Goal: Task Accomplishment & Management: Use online tool/utility

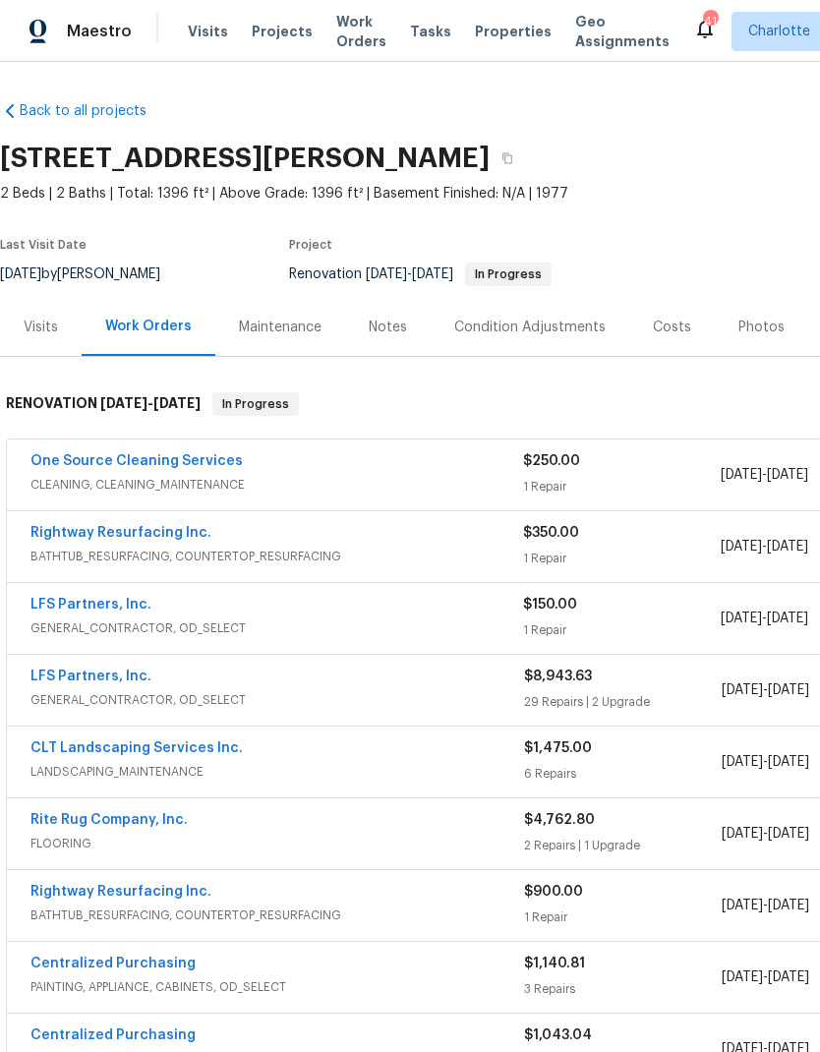
click at [275, 29] on span "Projects" at bounding box center [282, 32] width 61 height 20
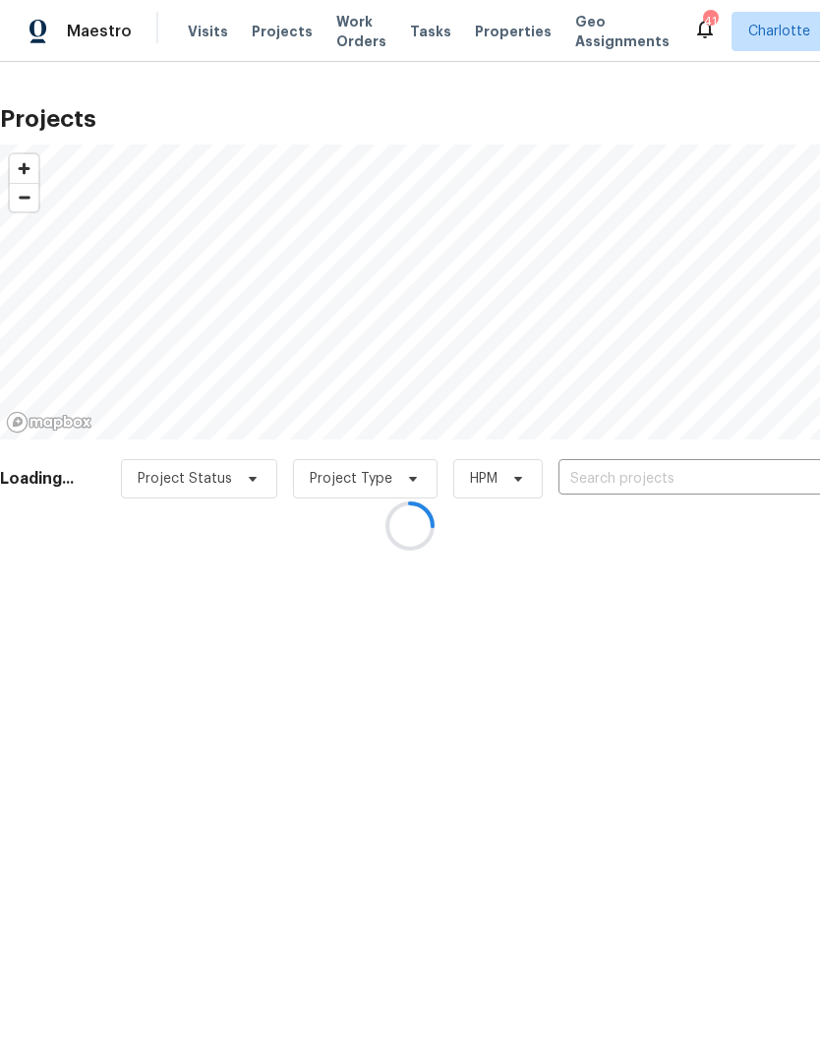
click at [696, 483] on div at bounding box center [410, 526] width 820 height 1052
click at [699, 487] on div at bounding box center [410, 526] width 820 height 1052
click at [699, 485] on div at bounding box center [410, 526] width 820 height 1052
click at [697, 479] on div at bounding box center [410, 526] width 820 height 1052
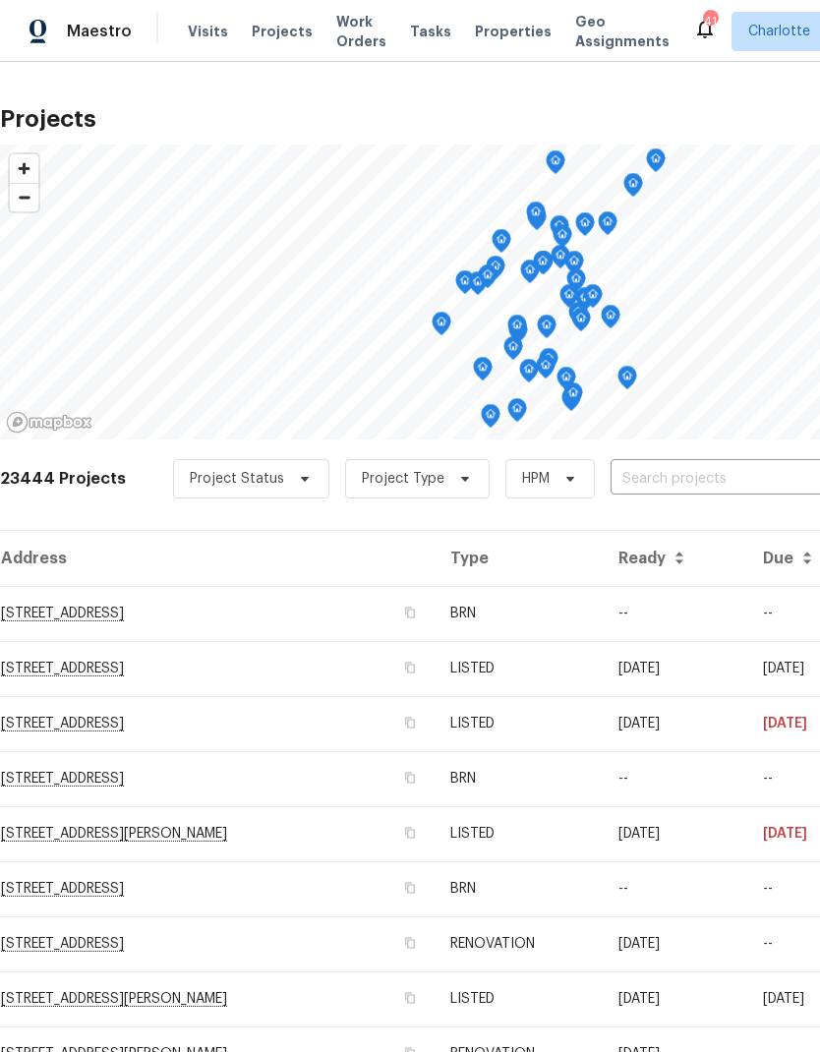
click at [686, 488] on input "text" at bounding box center [722, 479] width 225 height 30
type input "2408 cag"
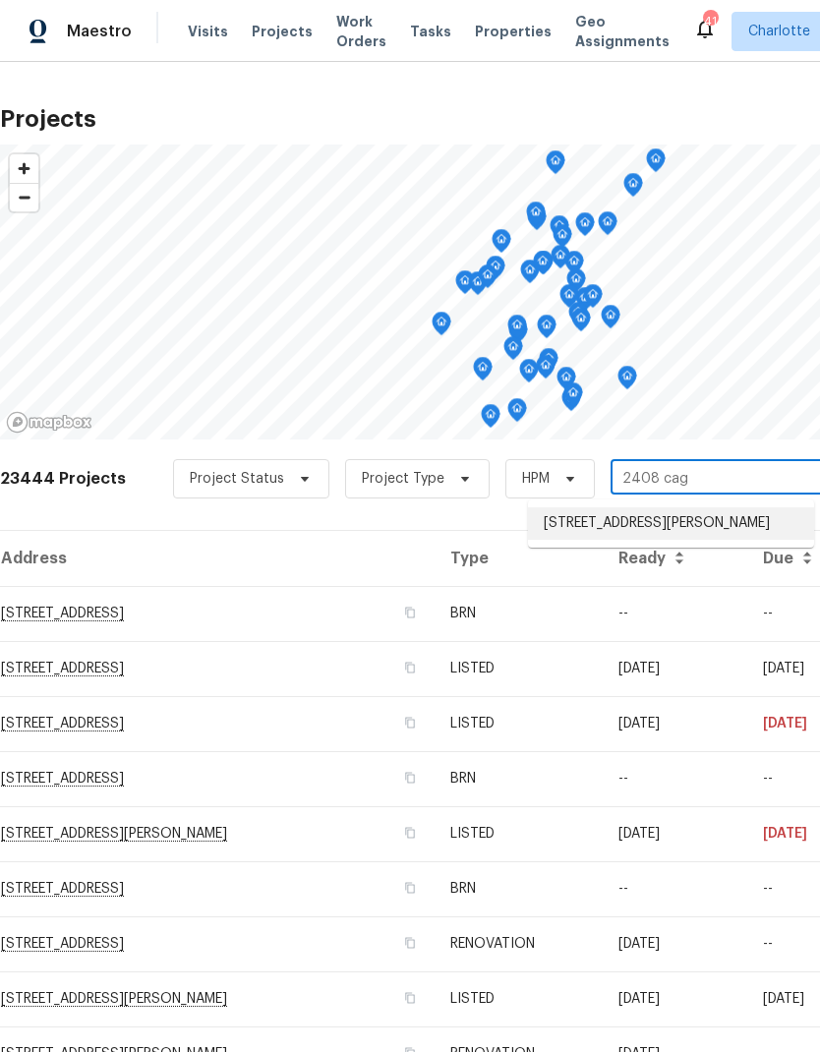
click at [707, 525] on li "[STREET_ADDRESS][PERSON_NAME]" at bounding box center [671, 523] width 286 height 32
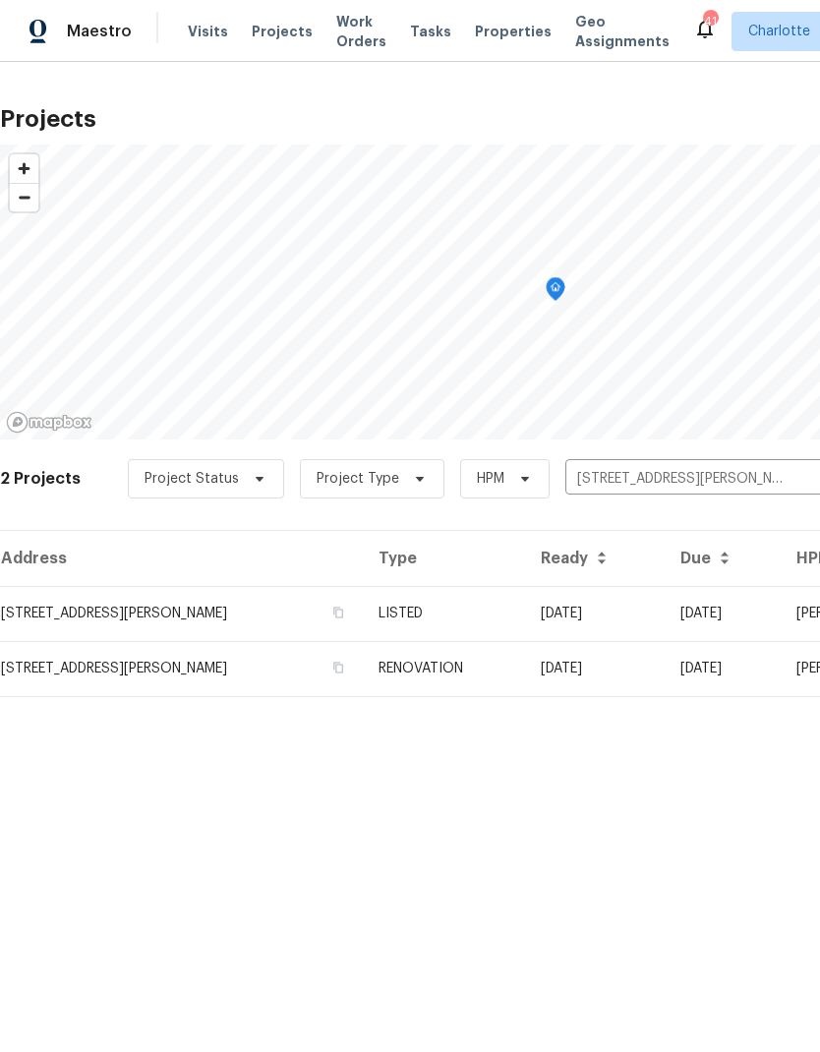
click at [664, 619] on td "[DATE]" at bounding box center [595, 613] width 140 height 55
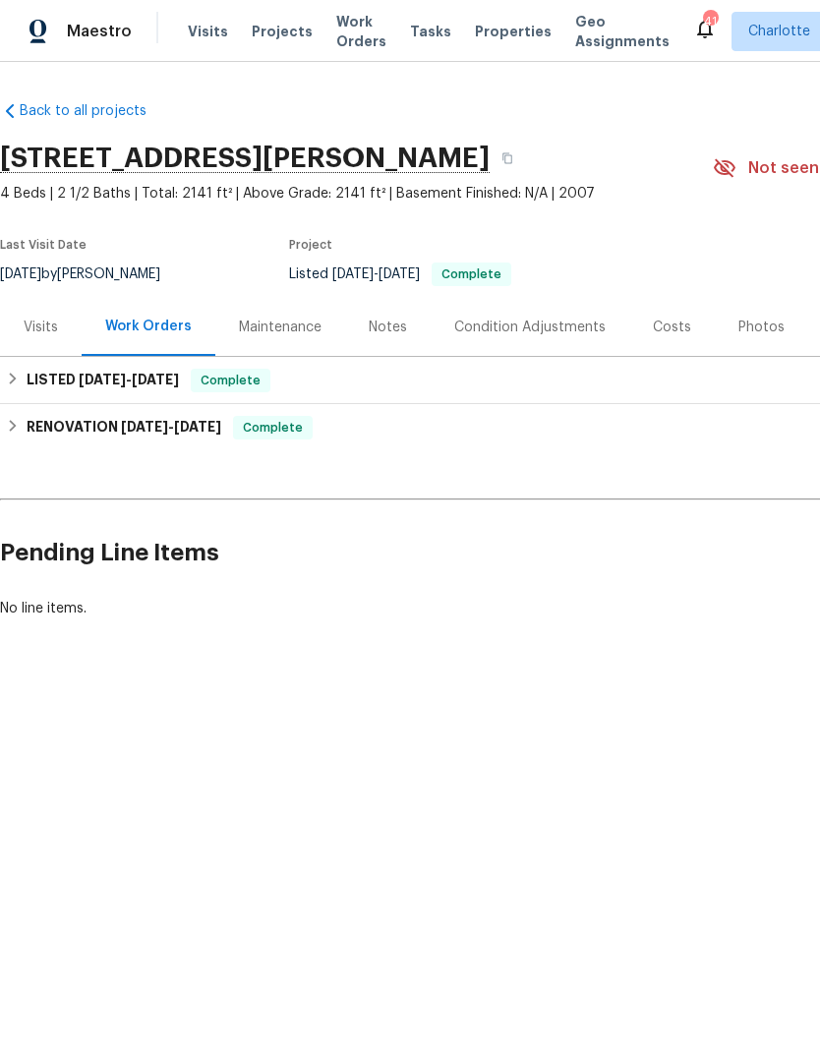
click at [204, 31] on span "Visits" at bounding box center [208, 32] width 40 height 20
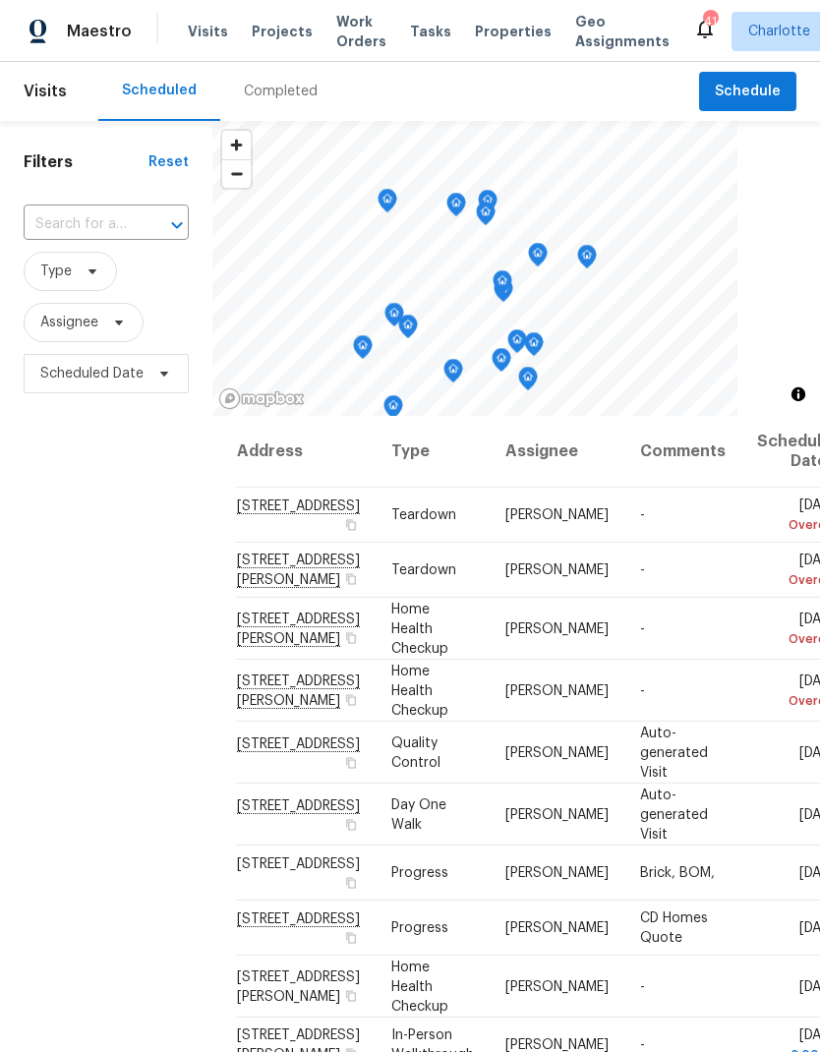
click at [151, 230] on div at bounding box center [163, 225] width 51 height 28
type input "2408 cag"
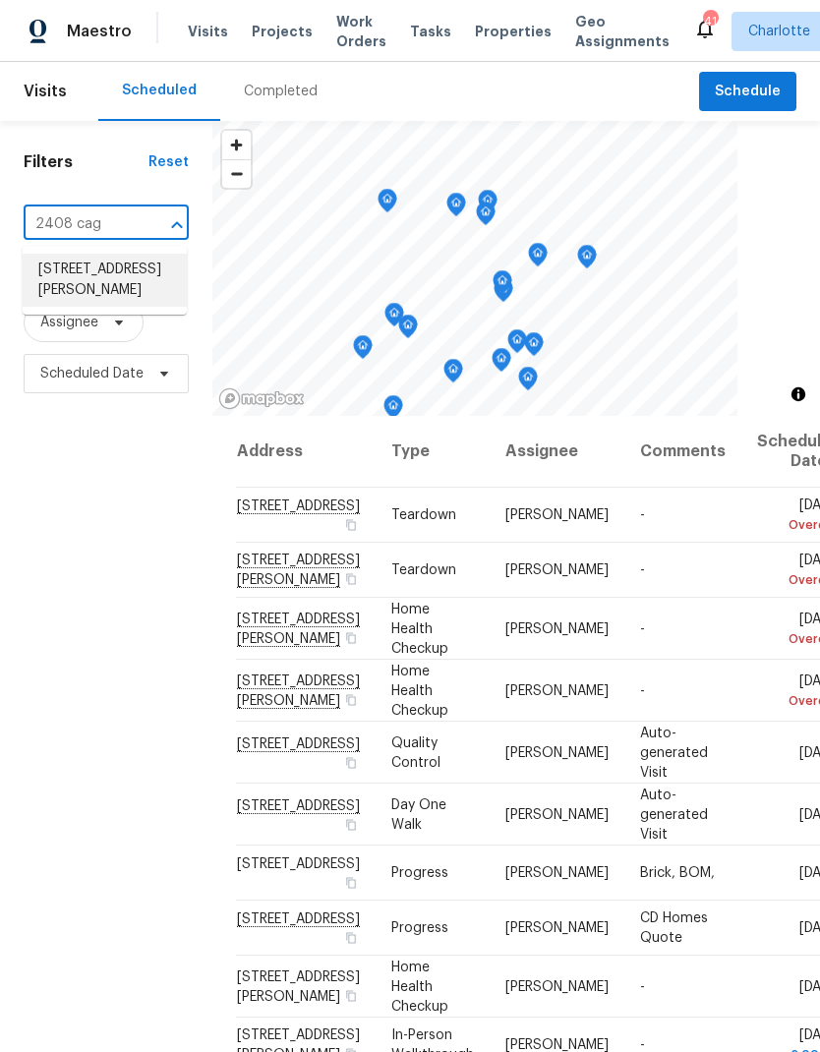
click at [138, 290] on li "[STREET_ADDRESS][PERSON_NAME]" at bounding box center [105, 280] width 164 height 53
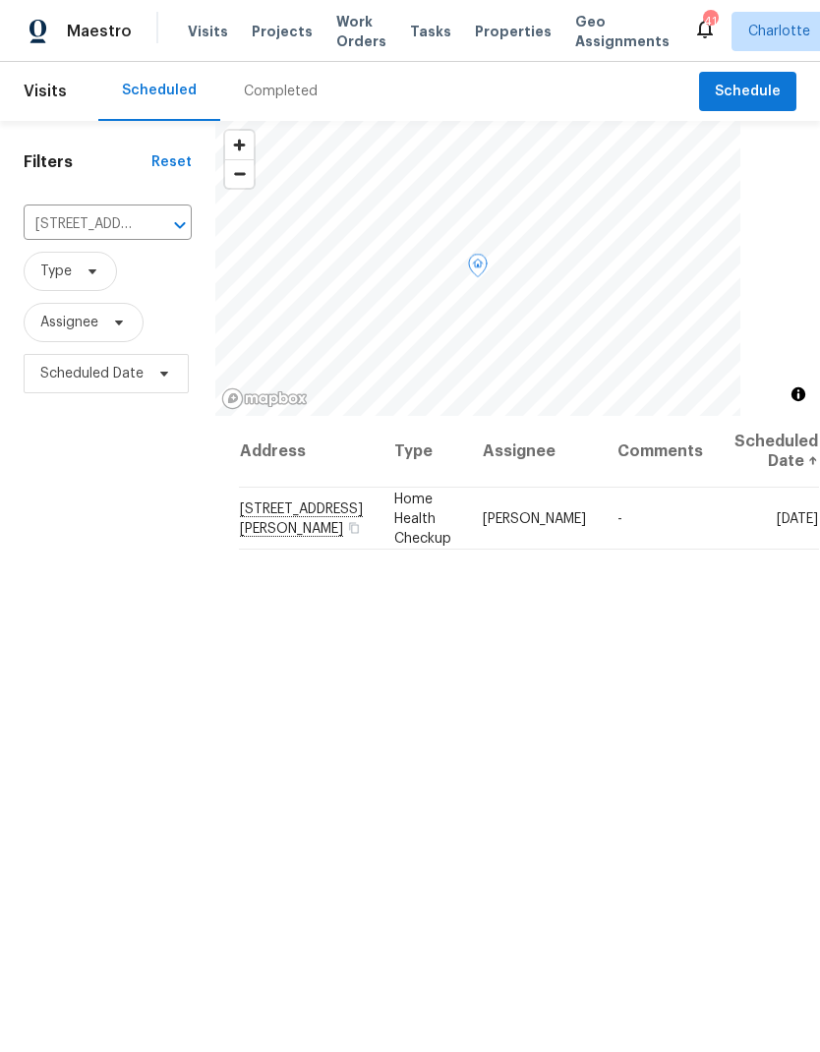
click at [0, 0] on icon at bounding box center [0, 0] width 0 height 0
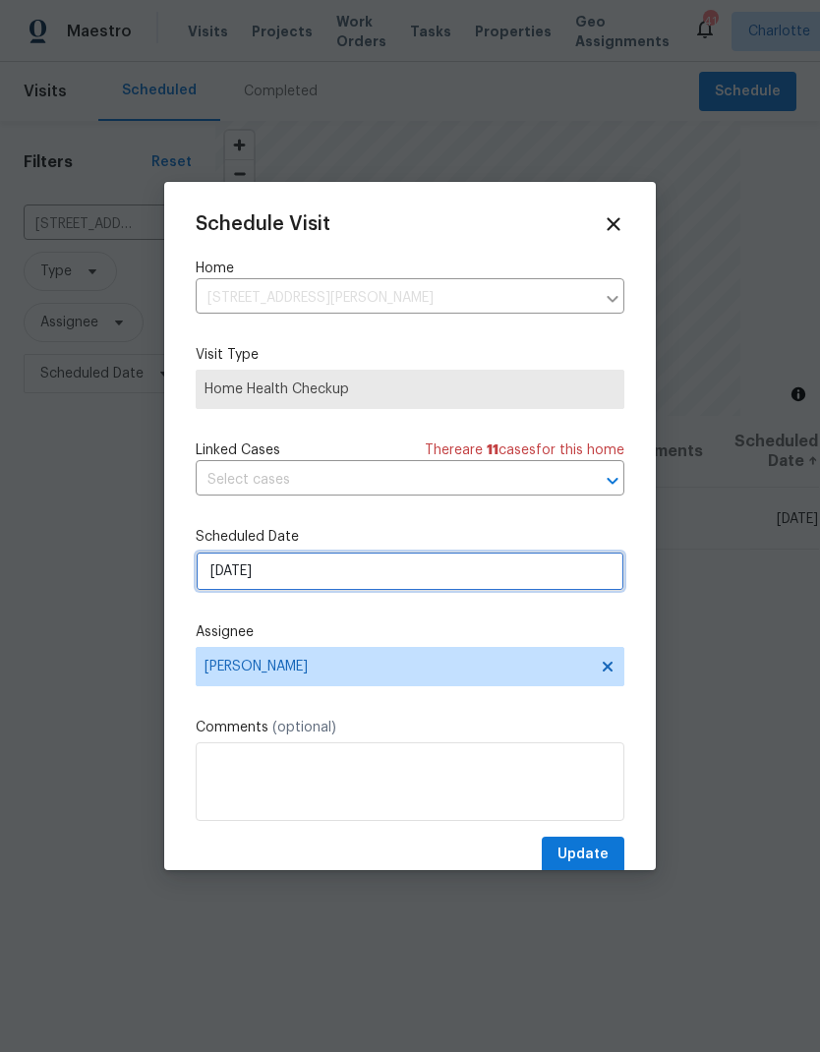
click at [506, 584] on input "[DATE]" at bounding box center [410, 570] width 429 height 39
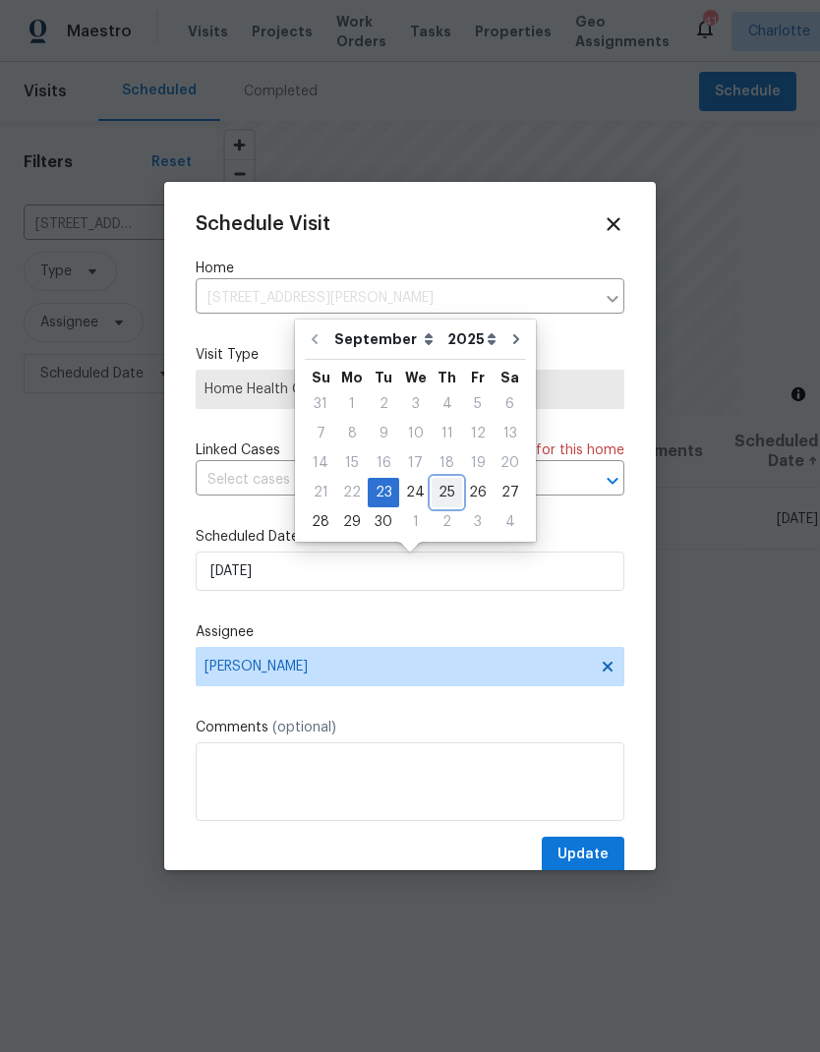
click at [448, 492] on div "25" at bounding box center [447, 493] width 30 height 28
type input "[DATE]"
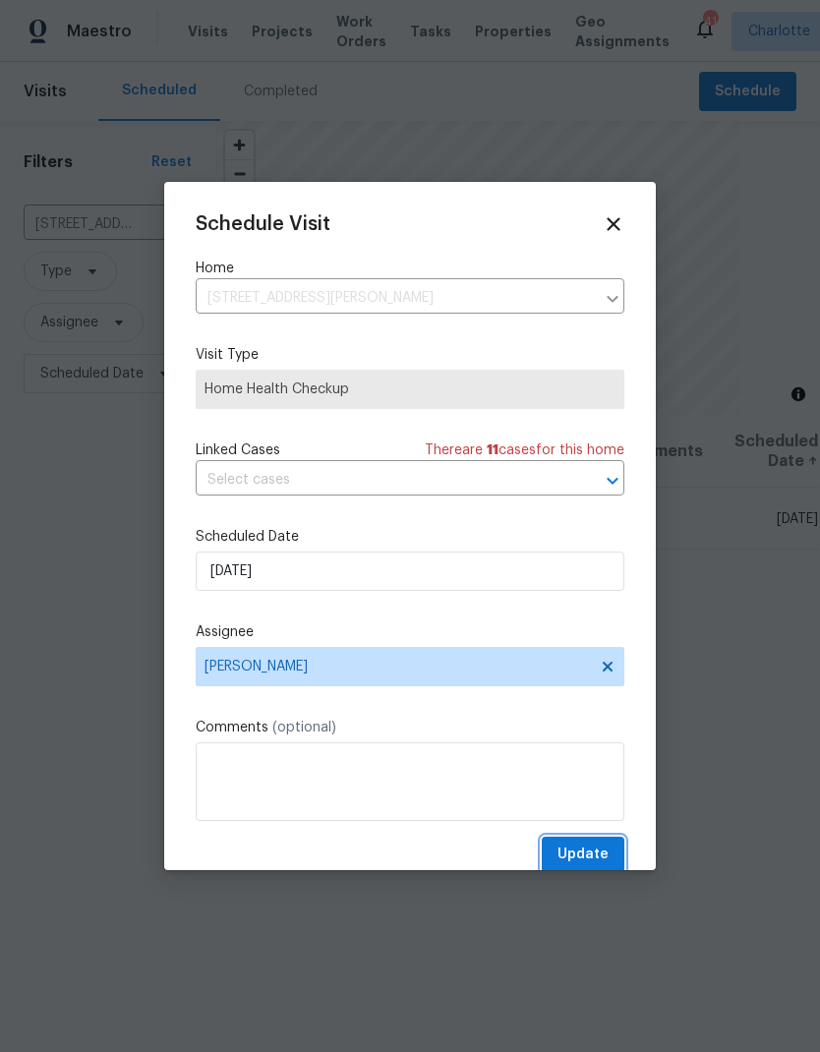
click at [584, 856] on span "Update" at bounding box center [582, 854] width 51 height 25
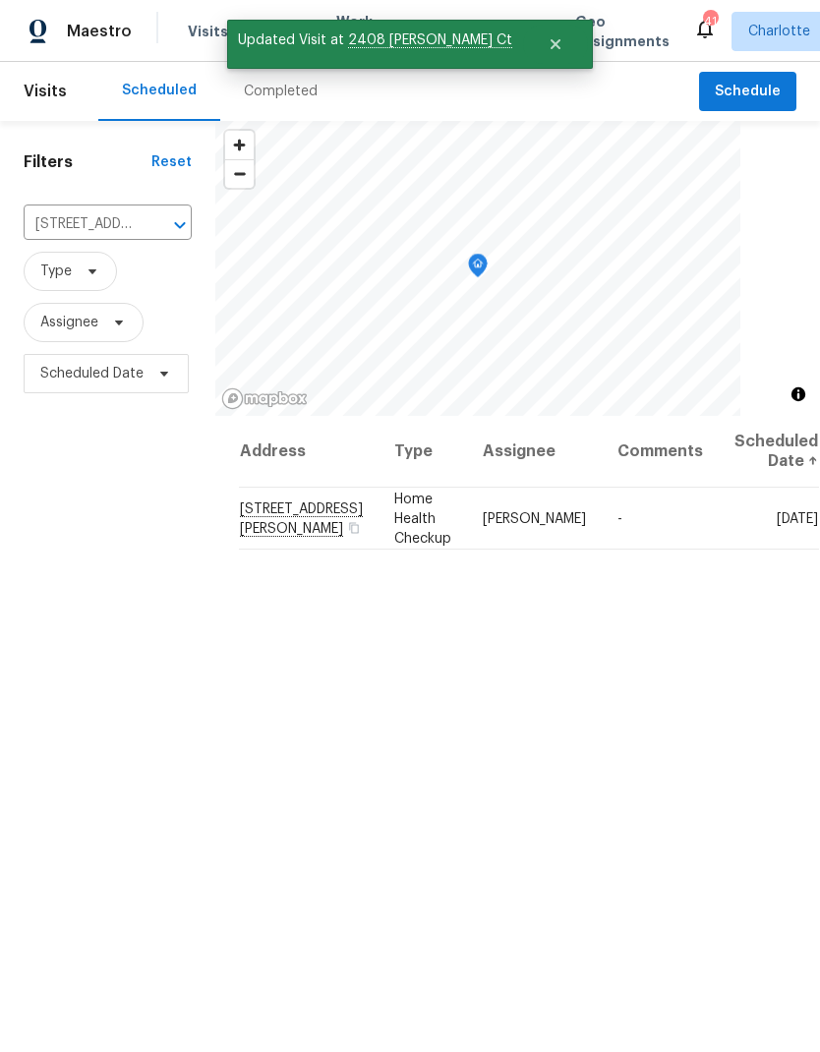
click at [781, 937] on div "Address Type Assignee Comments Scheduled Date ↑ [STREET_ADDRESS][PERSON_NAME] H…" at bounding box center [517, 836] width 605 height 841
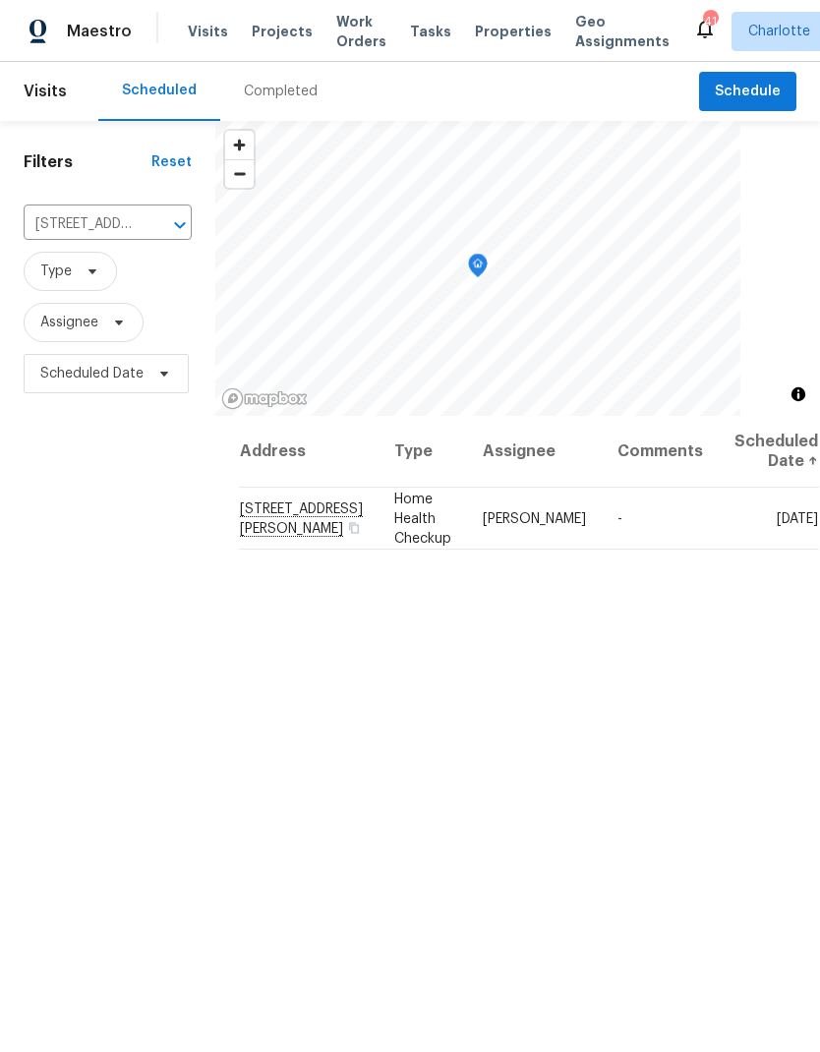
click at [272, 88] on div "Completed" at bounding box center [281, 92] width 74 height 20
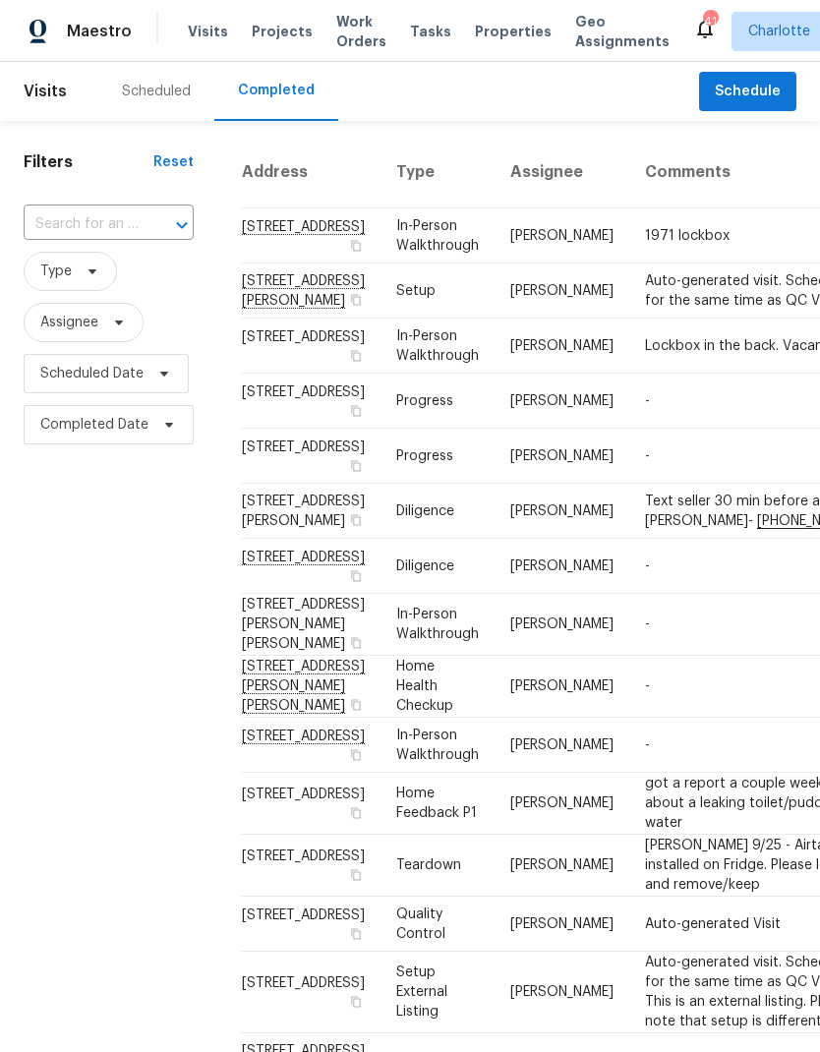
click at [152, 234] on div at bounding box center [168, 225] width 51 height 28
type input "3"
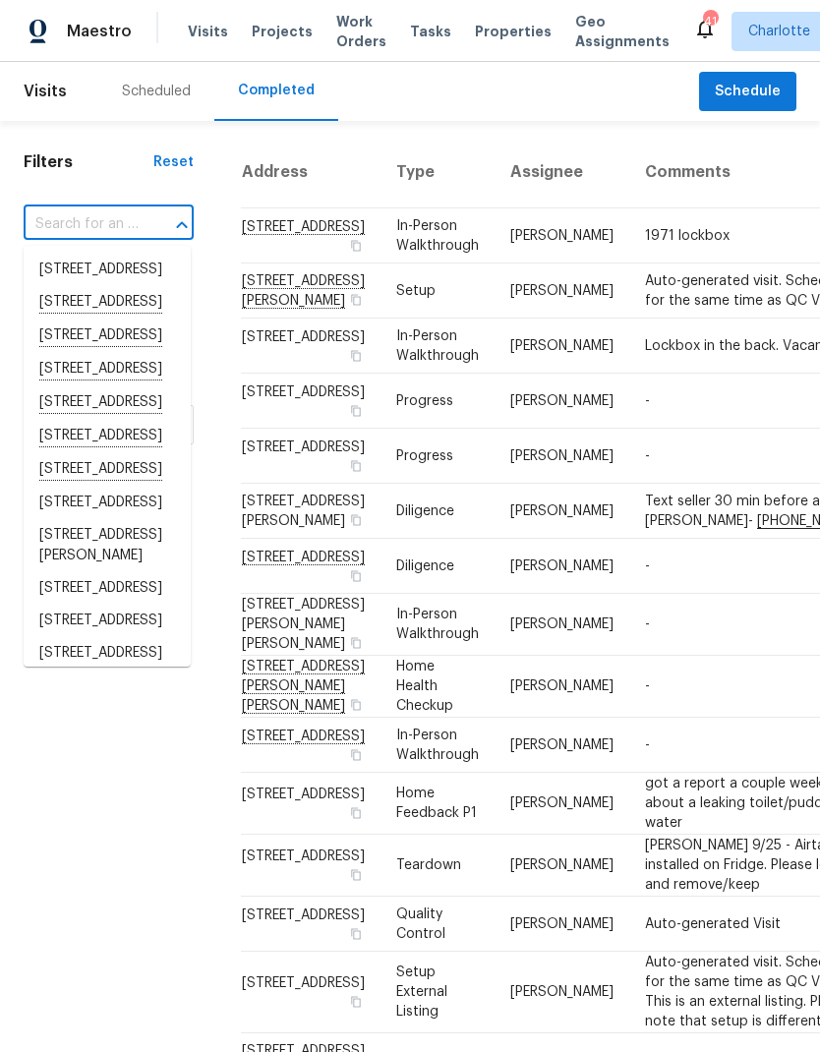
click at [169, 86] on div "Scheduled" at bounding box center [156, 92] width 69 height 20
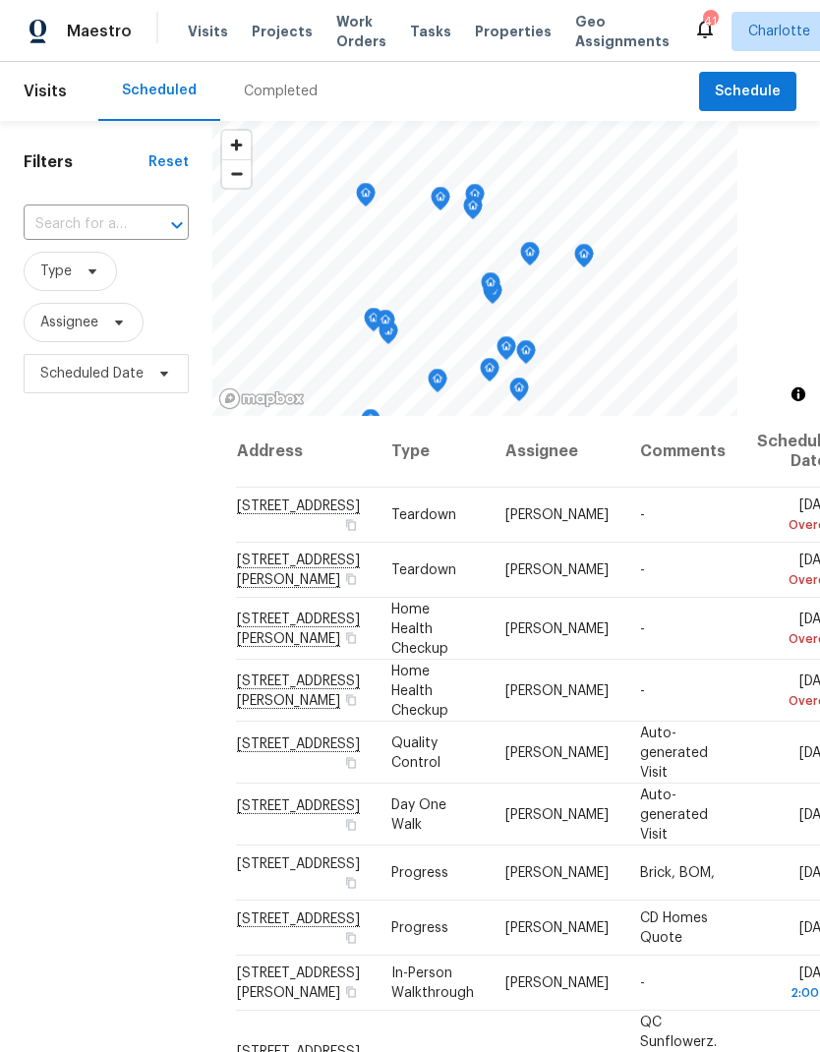
click at [276, 29] on span "Projects" at bounding box center [282, 32] width 61 height 20
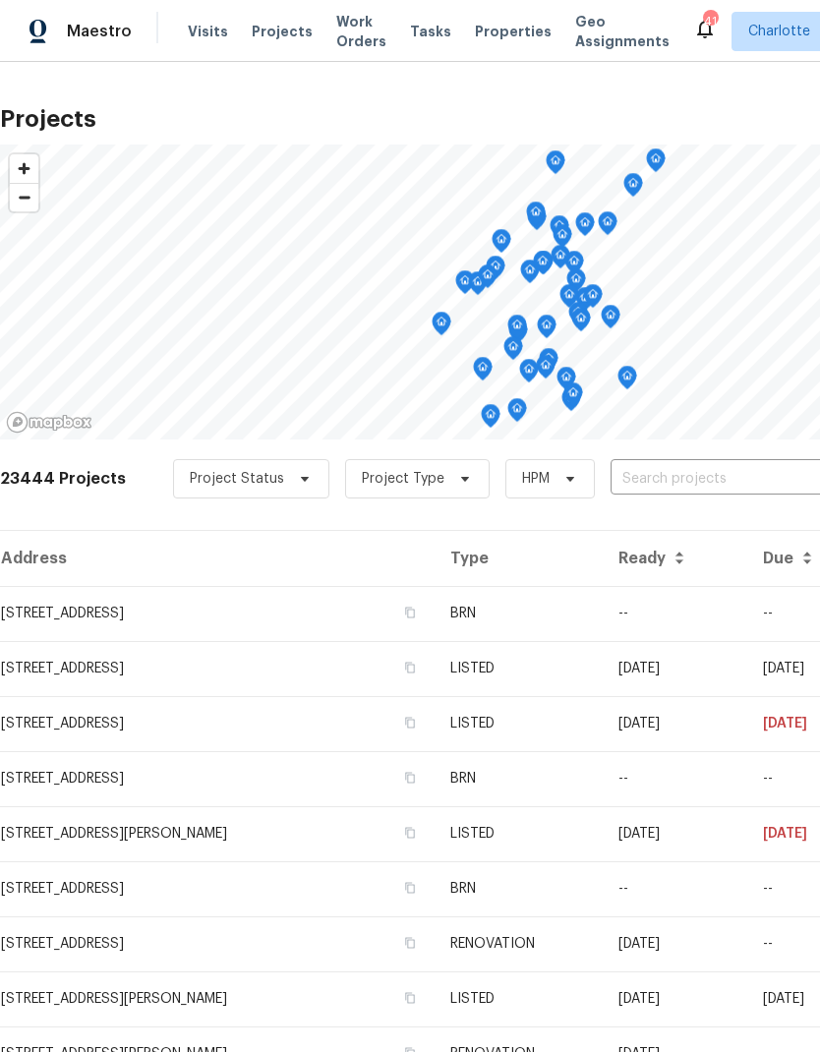
click at [701, 492] on input "text" at bounding box center [722, 479] width 225 height 30
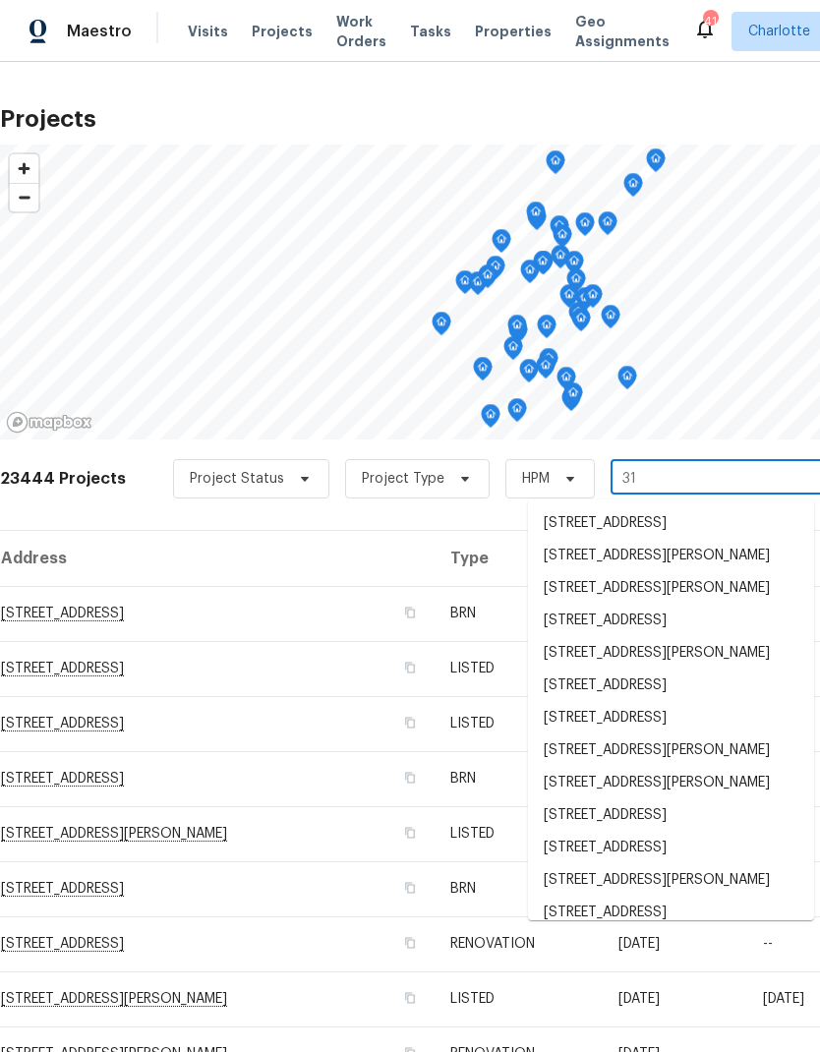
type input "3"
